Goal: Task Accomplishment & Management: Manage account settings

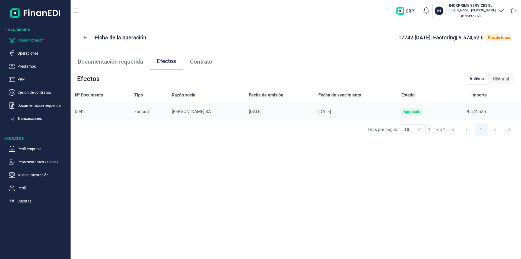
click at [39, 39] on p "Poseer librador" at bounding box center [42, 40] width 51 height 7
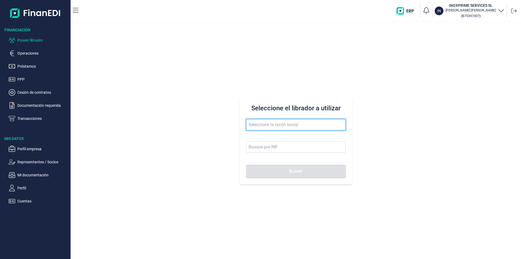
click at [257, 125] on input "text" at bounding box center [296, 124] width 100 height 11
click at [246, 165] on button "Buscar" at bounding box center [296, 171] width 100 height 13
drag, startPoint x: 311, startPoint y: 124, endPoint x: 244, endPoint y: 122, distance: 67.1
click at [244, 122] on div "Seleccione el librador a utilizar [PERSON_NAME]" at bounding box center [296, 140] width 113 height 87
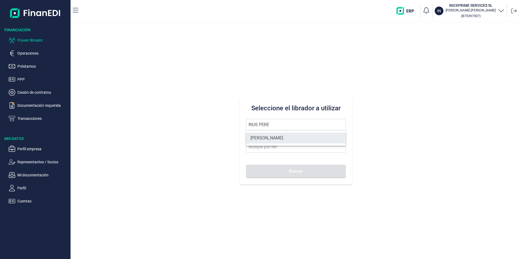
click at [303, 138] on li "[PERSON_NAME]" at bounding box center [296, 138] width 100 height 11
type input "[PERSON_NAME]"
type input "18964503Z"
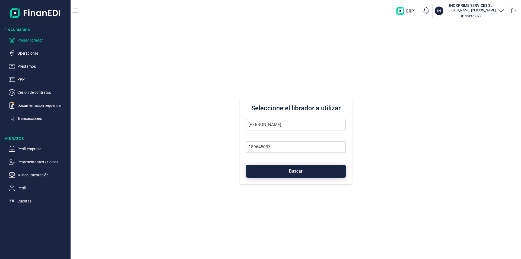
click at [294, 171] on span "Buscar" at bounding box center [296, 171] width 14 height 4
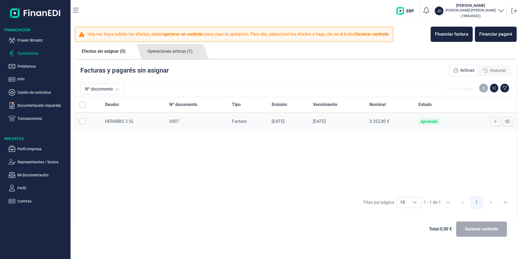
checkbox input "true"
click at [166, 52] on link "Operaciones activas (1)" at bounding box center [170, 51] width 59 height 15
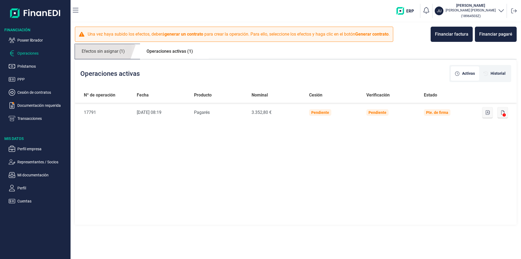
click at [103, 52] on link "Efectos sin asignar (1)" at bounding box center [103, 51] width 57 height 15
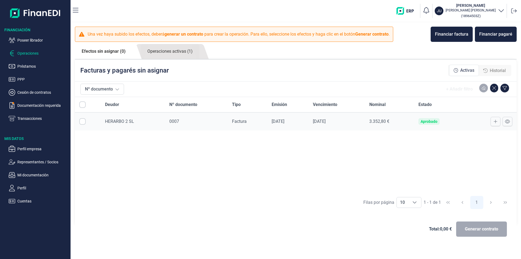
checkbox input "true"
click at [179, 53] on link "Operaciones activas (1)" at bounding box center [170, 51] width 59 height 15
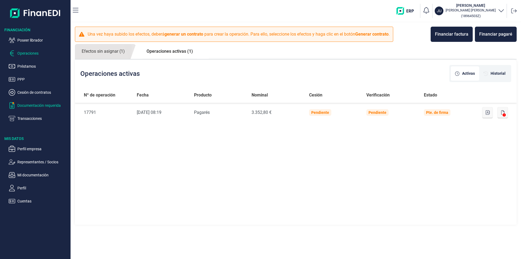
click at [39, 106] on p "Documentación requerida" at bounding box center [42, 105] width 51 height 7
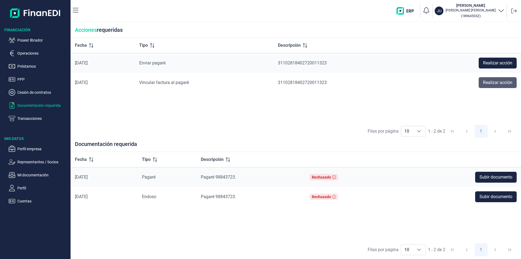
click at [490, 84] on span "Realizar acción" at bounding box center [497, 82] width 29 height 7
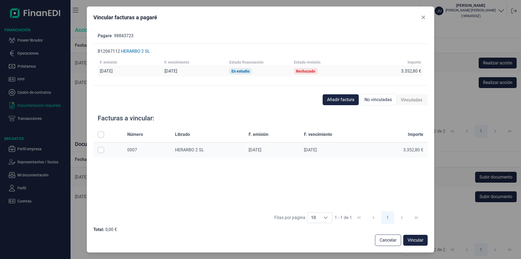
click at [102, 150] on input "Row Selected null" at bounding box center [101, 150] width 7 height 7
checkbox input "true"
click at [411, 240] on span "Vincular" at bounding box center [416, 240] width 16 height 7
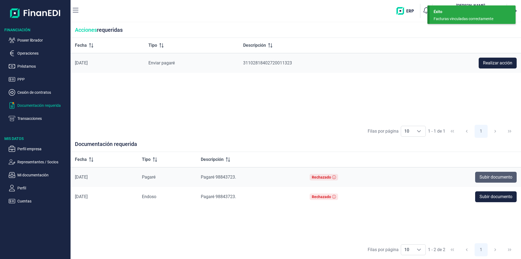
click at [489, 178] on span "Subir documento" at bounding box center [496, 177] width 33 height 7
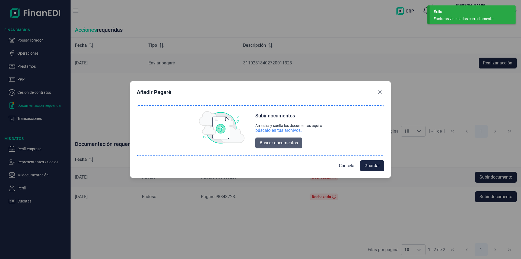
click at [284, 143] on span "Buscar documentos" at bounding box center [279, 143] width 38 height 7
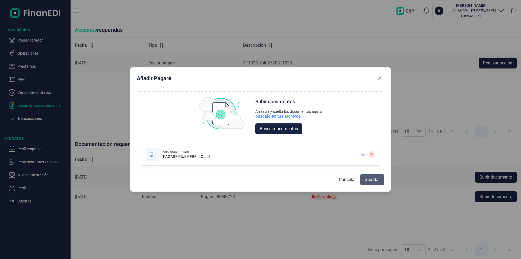
click at [372, 180] on span "Guardar" at bounding box center [372, 179] width 15 height 7
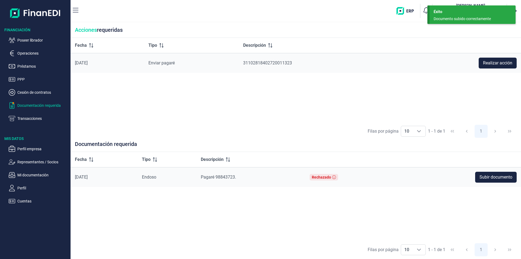
click at [241, 101] on div "Fecha Tipo Descripción [DATE] Enviar pagaré 31102818402720011323 Realizar acción" at bounding box center [296, 80] width 451 height 84
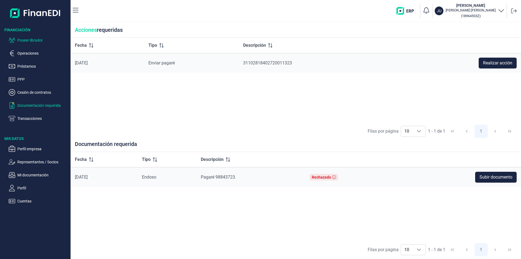
click at [38, 41] on p "Poseer librador" at bounding box center [42, 40] width 51 height 7
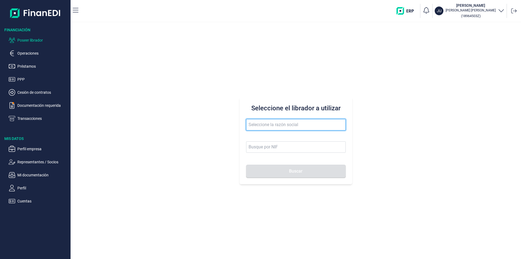
click at [260, 124] on input "text" at bounding box center [296, 124] width 100 height 11
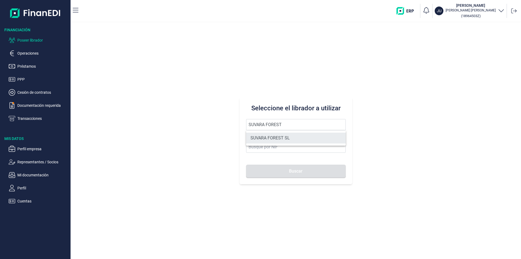
click at [265, 137] on li "SUVARA FOREST SL" at bounding box center [296, 138] width 100 height 11
type input "SUVARA FOREST SL"
type input "B72769102"
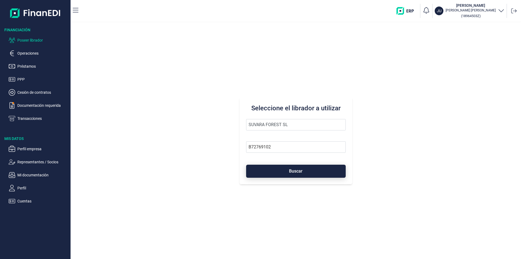
click at [284, 172] on button "Buscar" at bounding box center [296, 171] width 100 height 13
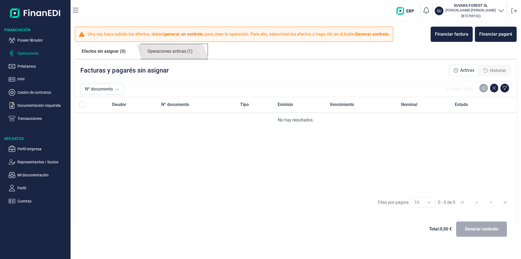
click at [172, 53] on link "Operaciones activas (1)" at bounding box center [170, 51] width 59 height 15
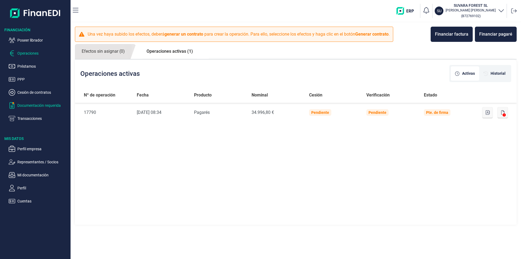
click at [56, 105] on p "Documentación requerida" at bounding box center [42, 105] width 51 height 7
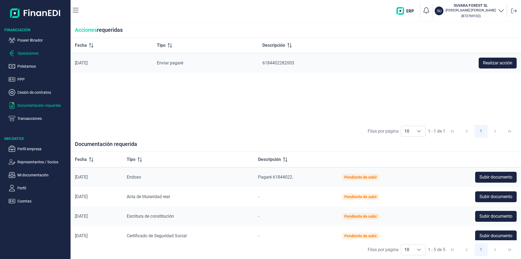
click at [32, 54] on p "Operaciones" at bounding box center [42, 53] width 51 height 7
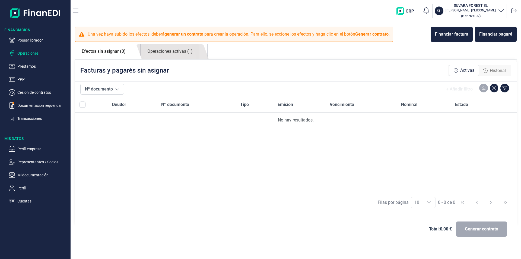
click at [183, 53] on link "Operaciones activas (1)" at bounding box center [170, 51] width 59 height 15
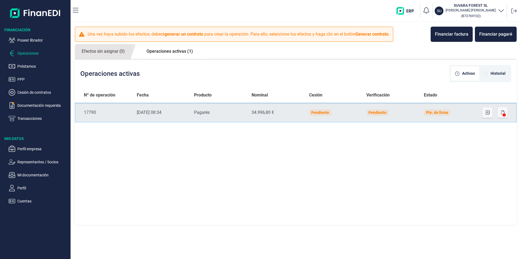
click at [461, 115] on td "Pte. de firma" at bounding box center [449, 113] width 58 height 20
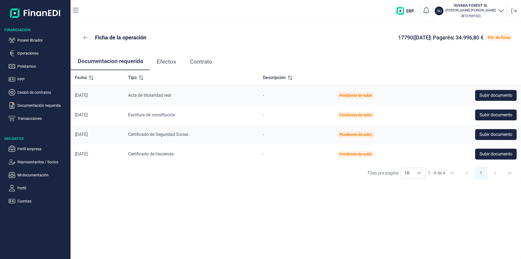
click at [172, 63] on span "Efectos" at bounding box center [166, 62] width 19 height 6
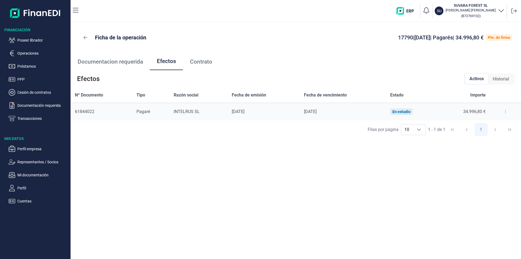
click at [503, 112] on button at bounding box center [506, 111] width 10 height 9
click at [491, 125] on span "Detalles efecto" at bounding box center [487, 124] width 25 height 5
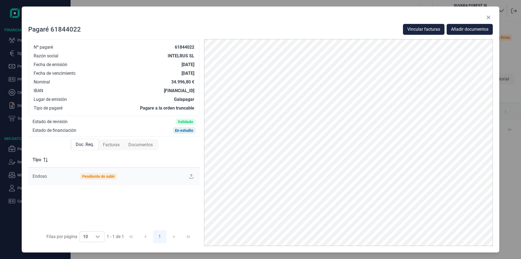
click at [111, 146] on span "Facturas" at bounding box center [111, 144] width 17 height 7
click at [192, 176] on icon at bounding box center [189, 176] width 5 height 4
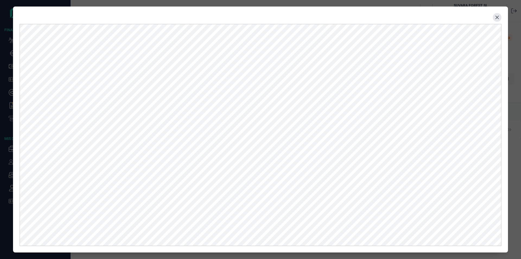
click at [496, 18] on icon "Close" at bounding box center [497, 17] width 4 height 4
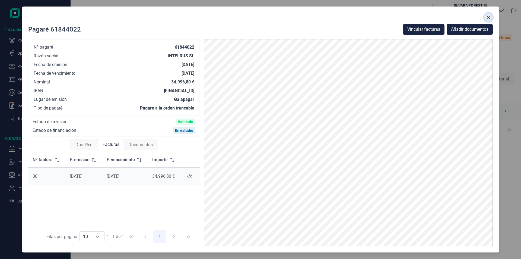
click at [488, 15] on icon "Close" at bounding box center [489, 17] width 4 height 4
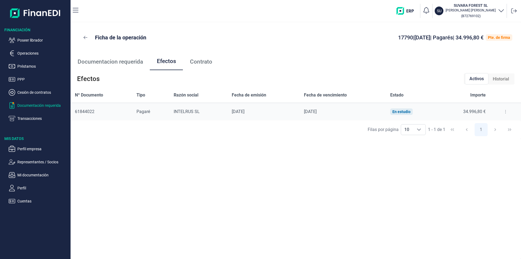
click at [45, 105] on p "Documentación requerida" at bounding box center [42, 105] width 51 height 7
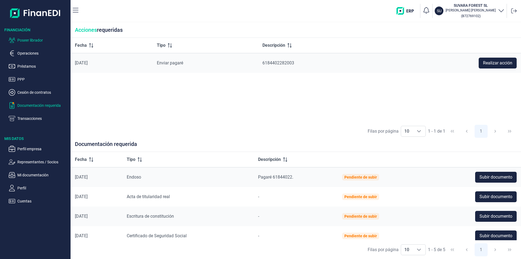
click at [38, 39] on p "Poseer librador" at bounding box center [42, 40] width 51 height 7
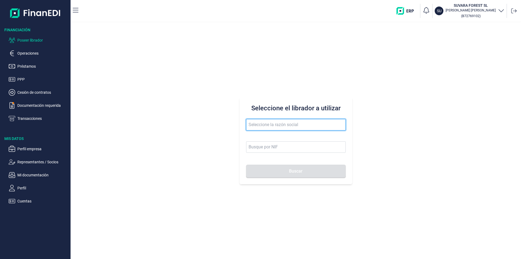
click at [262, 124] on input "text" at bounding box center [296, 124] width 100 height 11
type input "j"
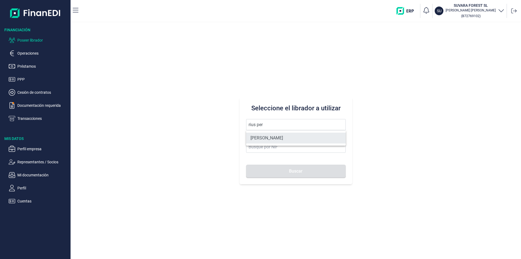
click at [280, 136] on li "[PERSON_NAME]" at bounding box center [296, 138] width 100 height 11
type input "[PERSON_NAME]"
type input "18964503Z"
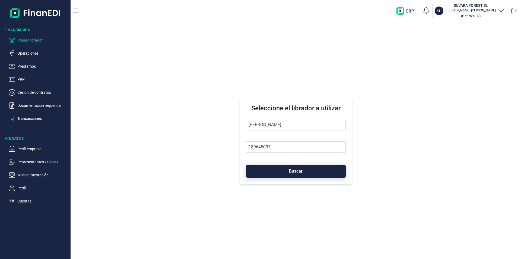
click at [293, 172] on span "Buscar" at bounding box center [296, 171] width 14 height 4
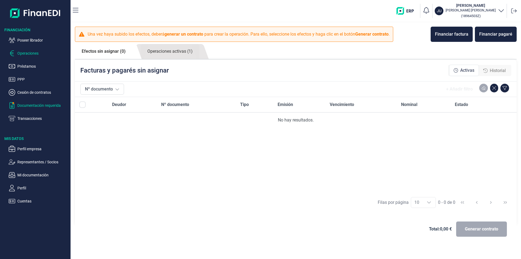
click at [49, 104] on p "Documentación requerida" at bounding box center [42, 105] width 51 height 7
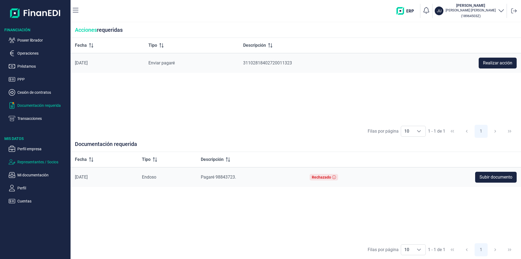
click at [34, 161] on p "Representantes / Socios" at bounding box center [42, 162] width 51 height 7
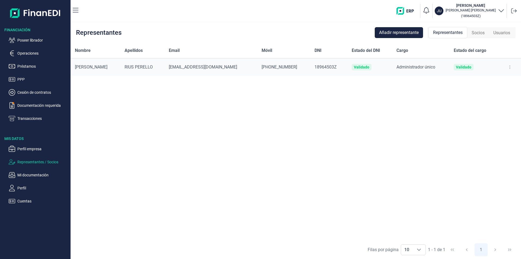
click at [508, 67] on button at bounding box center [510, 67] width 10 height 9
click at [487, 80] on span "Editar representante" at bounding box center [489, 80] width 34 height 5
select select "ES"
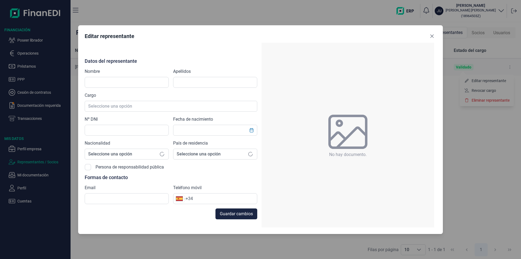
type input "[PERSON_NAME]"
type input "RIUS PERELLO"
type input "18964503Z"
type input "[EMAIL_ADDRESS][DOMAIN_NAME]"
type input "[PHONE_NUMBER]"
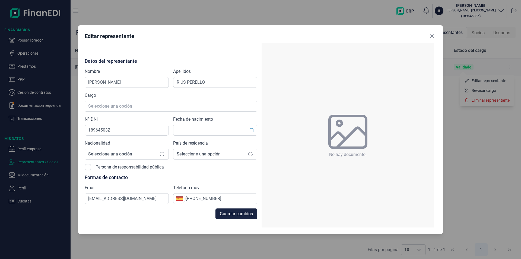
type input "[DATE]"
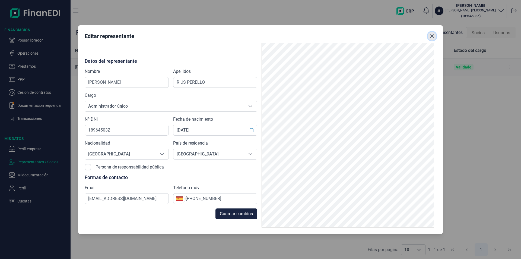
click at [435, 36] on button "Close" at bounding box center [432, 36] width 9 height 9
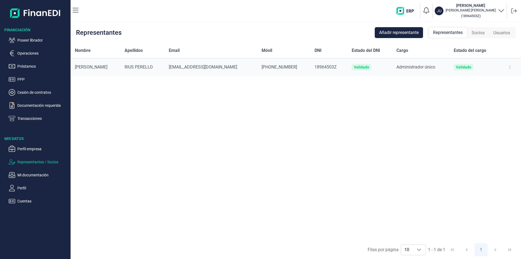
click at [510, 67] on icon at bounding box center [510, 67] width 1 height 4
click at [494, 81] on span "Editar representante" at bounding box center [489, 80] width 34 height 5
select select "ES"
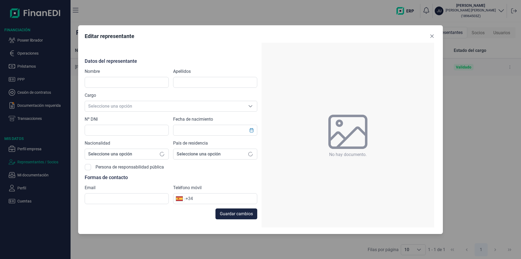
type input "[PERSON_NAME]"
type input "RIUS PERELLO"
type input "18964503Z"
type input "[EMAIL_ADDRESS][DOMAIN_NAME]"
type input "[PHONE_NUMBER]"
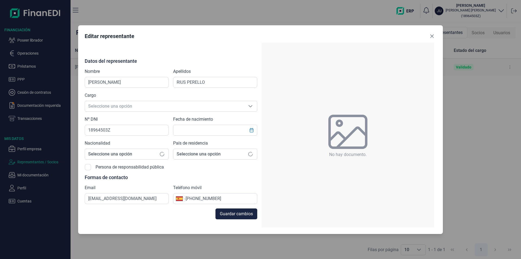
type input "[DATE]"
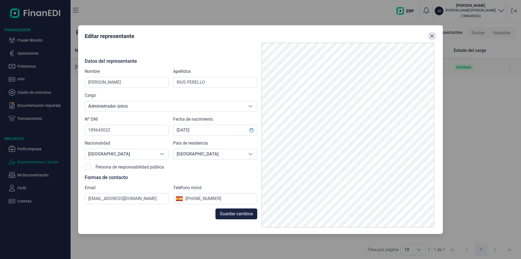
click at [432, 34] on icon "Close" at bounding box center [432, 36] width 4 height 4
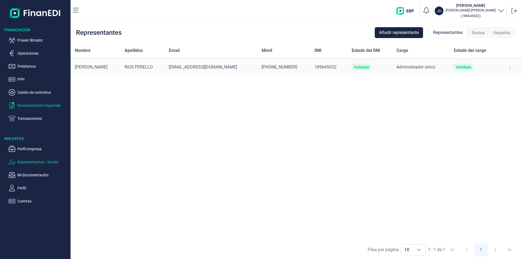
click at [38, 106] on p "Documentación requerida" at bounding box center [42, 105] width 51 height 7
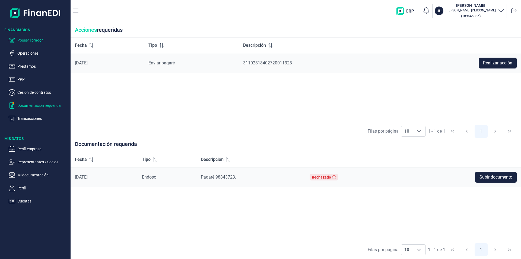
click at [36, 40] on p "Poseer librador" at bounding box center [42, 40] width 51 height 7
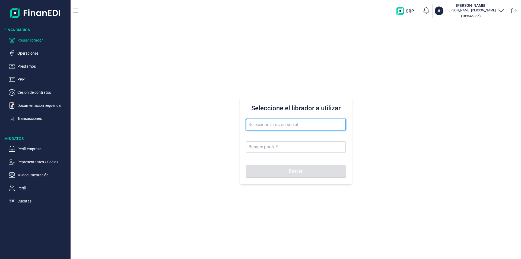
click at [256, 124] on input "text" at bounding box center [296, 124] width 100 height 11
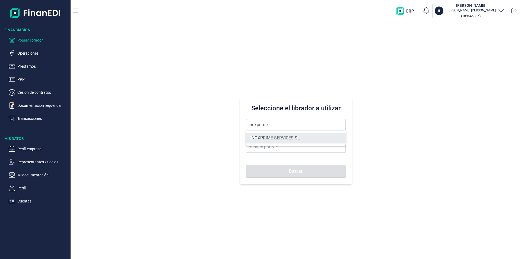
click at [266, 135] on li "INOXPRIME SERVICES SL" at bounding box center [296, 138] width 100 height 11
type input "INOXPRIME SERVICES SL"
type input "B75397307"
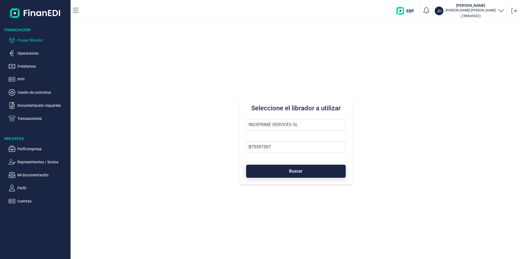
click at [280, 171] on button "Buscar" at bounding box center [296, 171] width 100 height 13
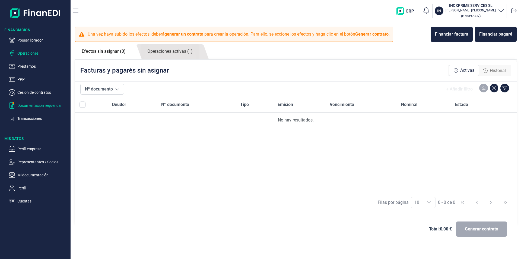
click at [35, 106] on p "Documentación requerida" at bounding box center [42, 105] width 51 height 7
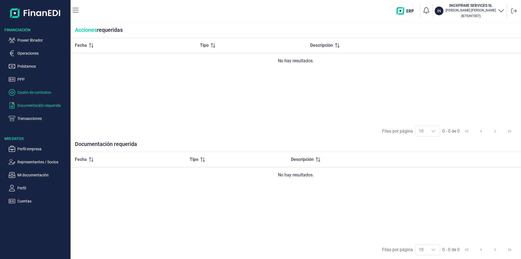
click at [41, 92] on p "Cesión de contratos" at bounding box center [42, 92] width 51 height 7
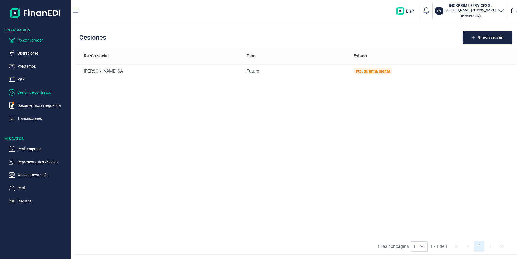
click at [28, 39] on p "Poseer librador" at bounding box center [42, 40] width 51 height 7
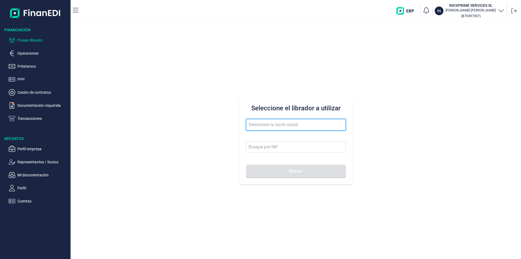
click at [263, 124] on input "text" at bounding box center [296, 124] width 100 height 11
type input "j"
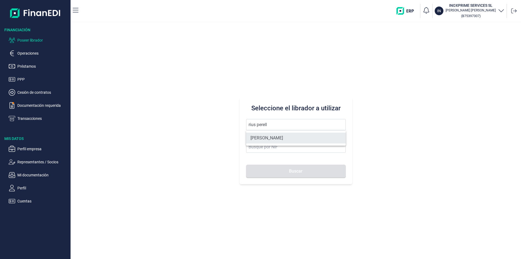
click at [282, 138] on li "[PERSON_NAME]" at bounding box center [296, 138] width 100 height 11
type input "[PERSON_NAME]"
type input "18964503Z"
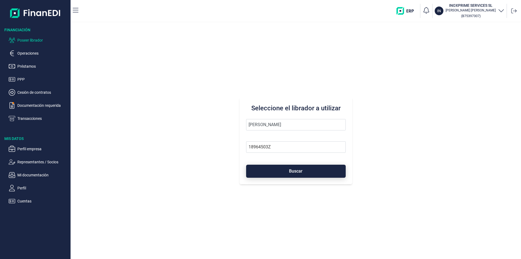
click at [296, 171] on span "Buscar" at bounding box center [296, 171] width 14 height 4
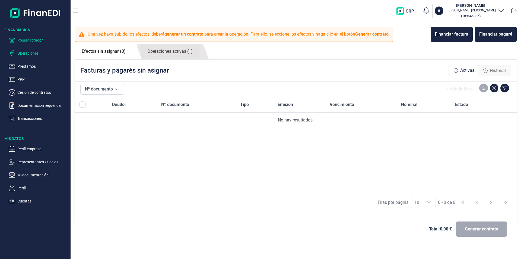
click at [39, 39] on p "Poseer librador" at bounding box center [42, 40] width 51 height 7
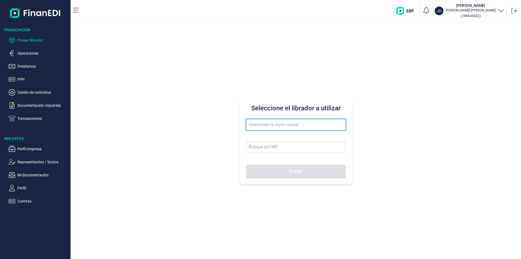
click at [251, 124] on input "text" at bounding box center [296, 124] width 100 height 11
click at [258, 125] on input "suvraa forest" at bounding box center [296, 124] width 100 height 11
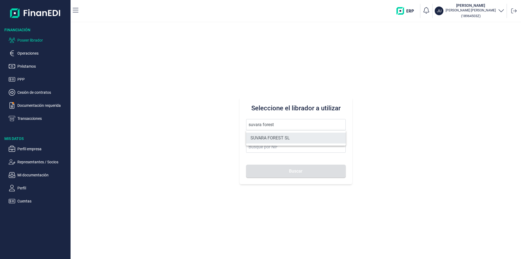
click at [270, 138] on li "SUVARA FOREST SL" at bounding box center [296, 138] width 100 height 11
type input "SUVARA FOREST SL"
type input "B72769102"
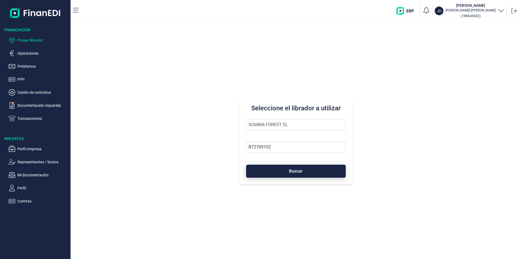
click at [273, 169] on button "Buscar" at bounding box center [296, 171] width 100 height 13
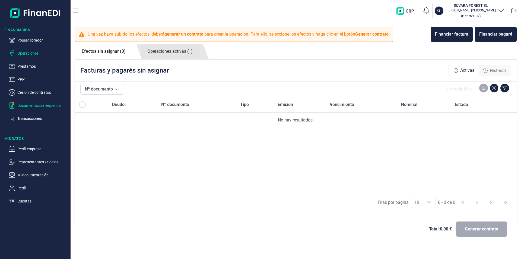
click at [46, 106] on p "Documentación requerida" at bounding box center [42, 105] width 51 height 7
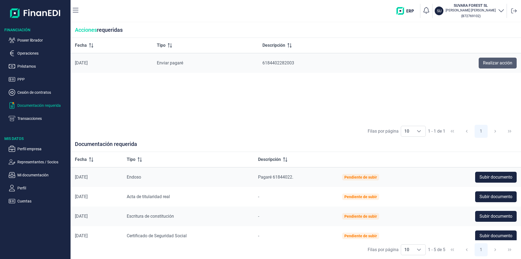
click at [486, 63] on span "Realizar acción" at bounding box center [497, 63] width 29 height 7
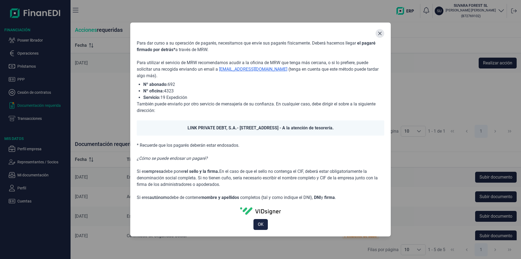
click at [383, 34] on button "Close" at bounding box center [380, 33] width 9 height 9
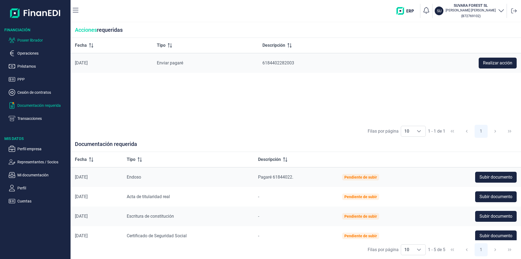
click at [33, 41] on p "Poseer librador" at bounding box center [42, 40] width 51 height 7
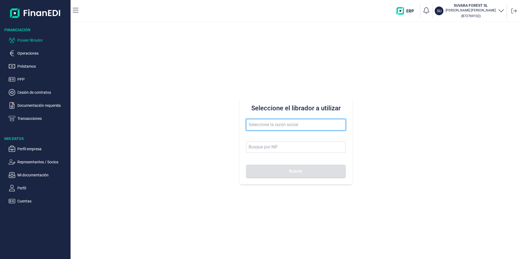
click at [253, 124] on input "text" at bounding box center [296, 124] width 100 height 11
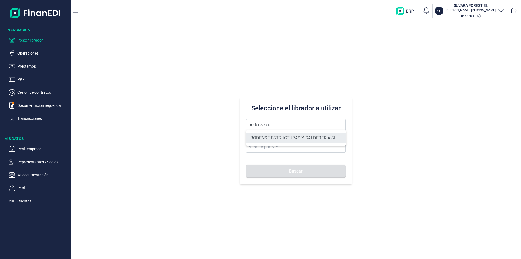
click at [275, 138] on li "BODENSE ESTRUCTURAS Y CALDERERIA SL" at bounding box center [296, 138] width 100 height 11
type input "BODENSE ESTRUCTURAS Y CALDERERIA SL"
type input "B91843060"
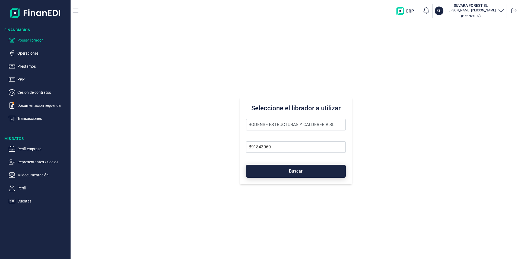
click at [286, 170] on button "Buscar" at bounding box center [296, 171] width 100 height 13
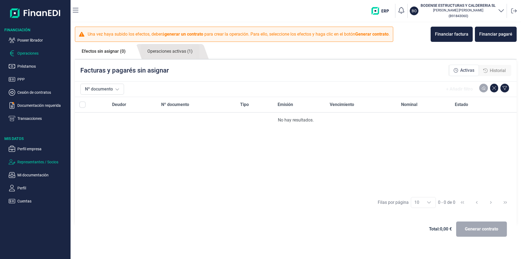
click at [40, 161] on p "Representantes / Socios" at bounding box center [42, 162] width 51 height 7
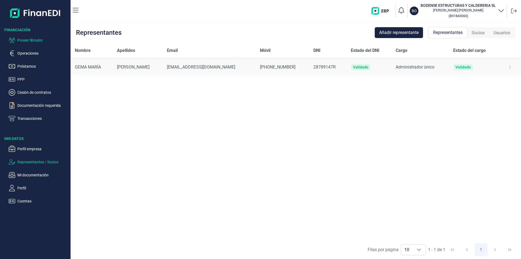
click at [35, 41] on p "Poseer librador" at bounding box center [42, 40] width 51 height 7
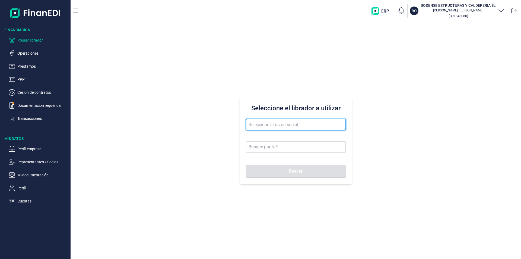
click at [257, 125] on input "text" at bounding box center [296, 124] width 100 height 11
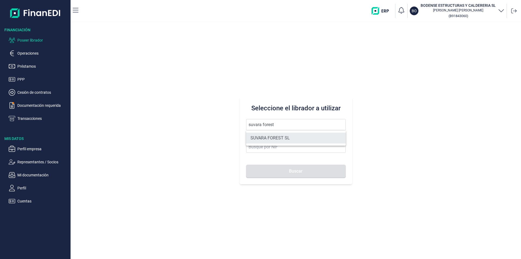
click at [266, 137] on li "SUVARA FOREST SL" at bounding box center [296, 138] width 100 height 11
type input "SUVARA FOREST SL"
type input "B72769102"
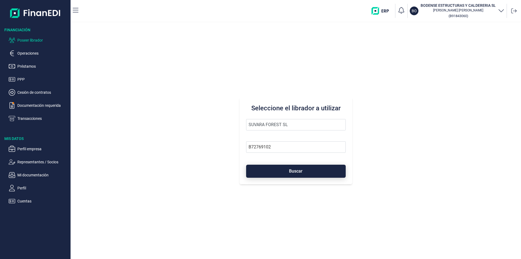
click at [279, 171] on button "Buscar" at bounding box center [296, 171] width 100 height 13
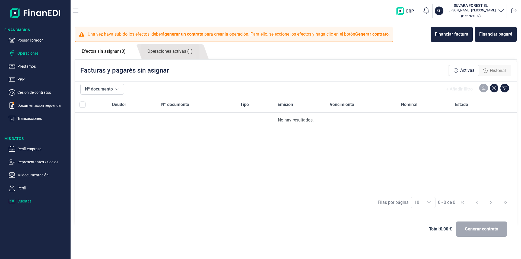
click at [28, 200] on p "Cuentas" at bounding box center [42, 201] width 51 height 7
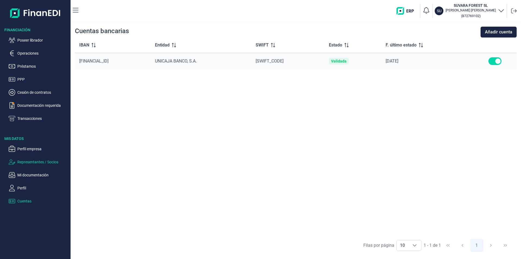
click at [39, 161] on p "Representantes / Socios" at bounding box center [42, 162] width 51 height 7
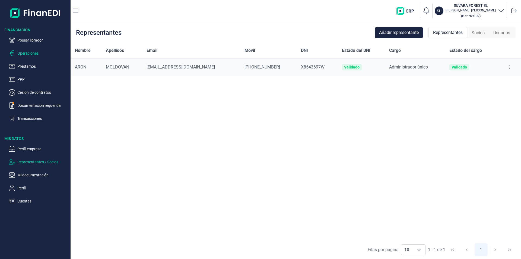
click at [30, 53] on p "Operaciones" at bounding box center [42, 53] width 51 height 7
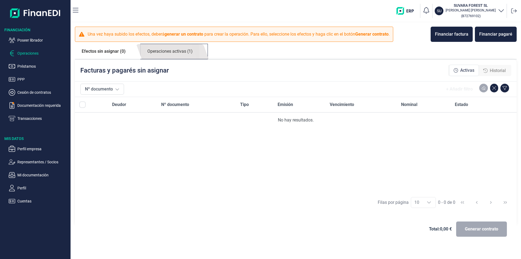
click at [179, 53] on link "Operaciones activas (1)" at bounding box center [170, 51] width 59 height 15
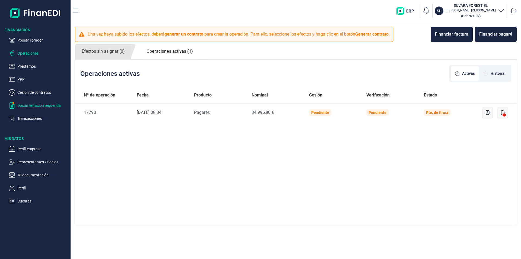
click at [54, 105] on p "Documentación requerida" at bounding box center [42, 105] width 51 height 7
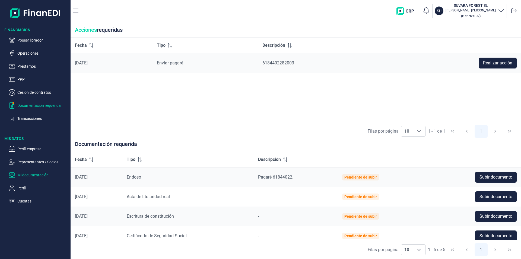
click at [46, 173] on p "Mi documentación" at bounding box center [42, 175] width 51 height 7
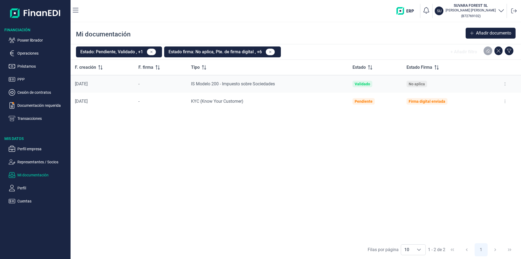
click at [505, 84] on icon at bounding box center [505, 84] width 1 height 4
click at [480, 97] on span "Ver documento" at bounding box center [472, 97] width 26 height 5
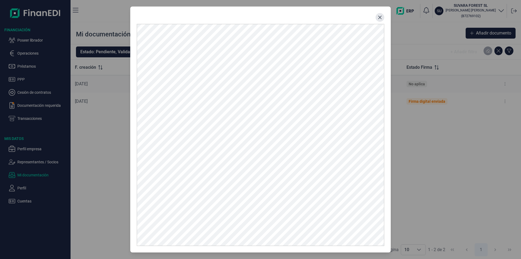
click at [380, 18] on icon "Close" at bounding box center [381, 18] width 4 height 4
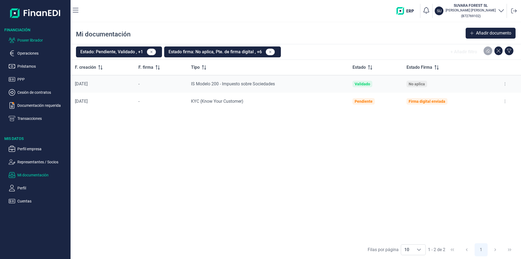
click at [40, 40] on p "Poseer librador" at bounding box center [42, 40] width 51 height 7
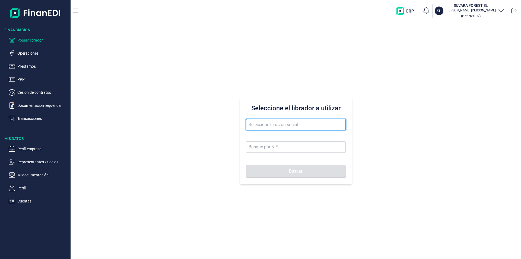
click at [250, 125] on input "text" at bounding box center [296, 124] width 100 height 11
type input "palex iberica"
drag, startPoint x: 285, startPoint y: 124, endPoint x: 248, endPoint y: 123, distance: 36.4
click at [248, 123] on input "palex iberica" at bounding box center [296, 124] width 100 height 11
